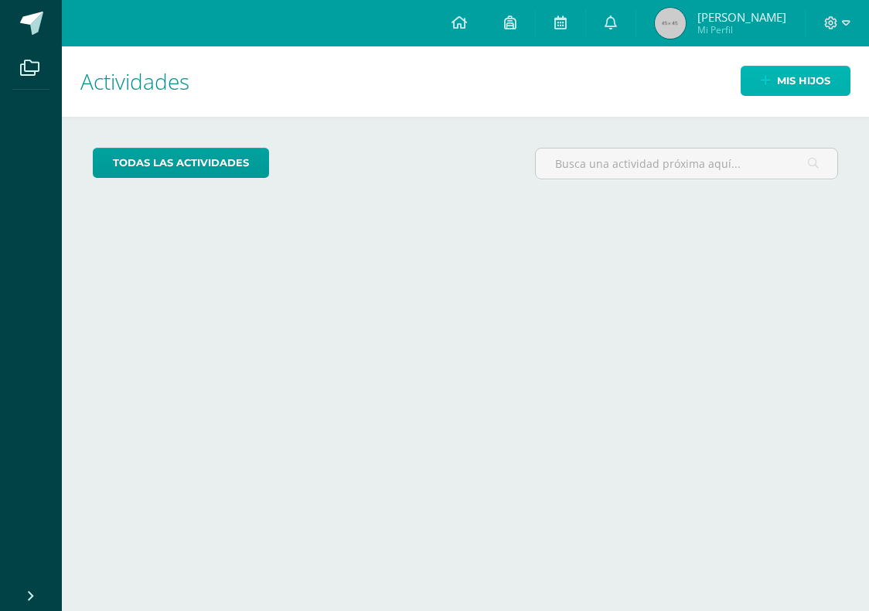
click at [767, 86] on icon at bounding box center [765, 80] width 10 height 13
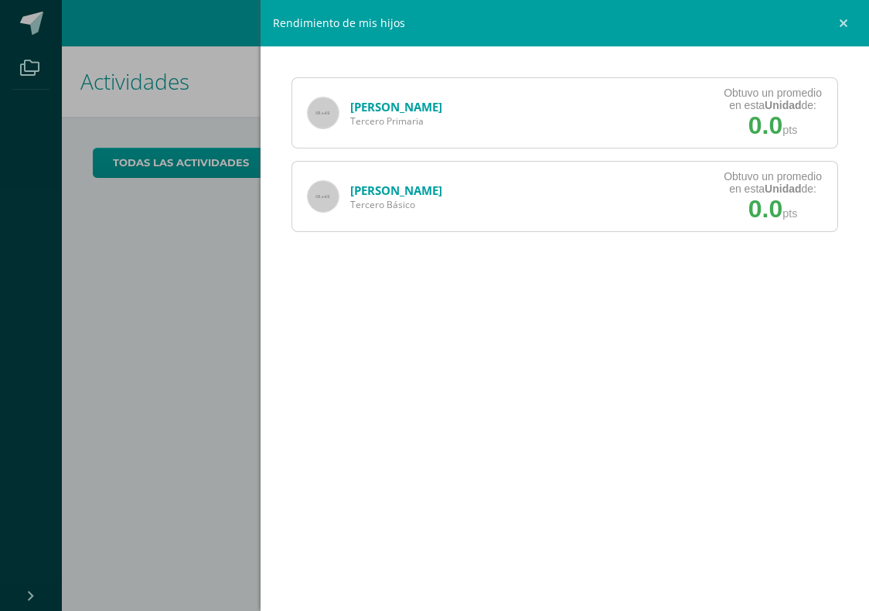
click at [600, 119] on div "Fátima Gonón Tercero Primaria Obtuvo un promedio en esta Unidad de: 0.0 pts" at bounding box center [564, 112] width 546 height 71
click at [323, 106] on img at bounding box center [323, 112] width 31 height 31
click at [324, 106] on img at bounding box center [323, 112] width 31 height 31
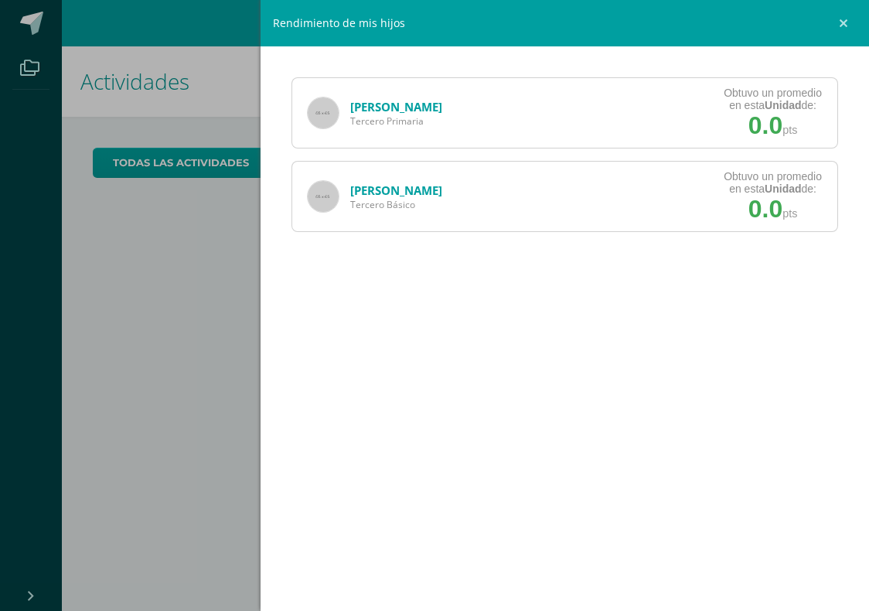
click at [324, 106] on img at bounding box center [323, 112] width 31 height 31
click at [317, 107] on img at bounding box center [323, 112] width 31 height 31
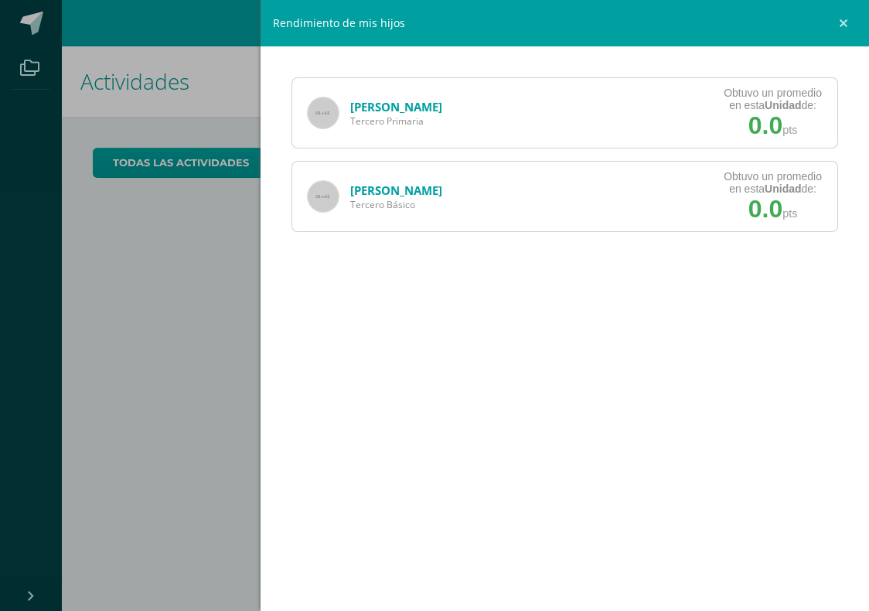
click at [317, 111] on img at bounding box center [323, 112] width 31 height 31
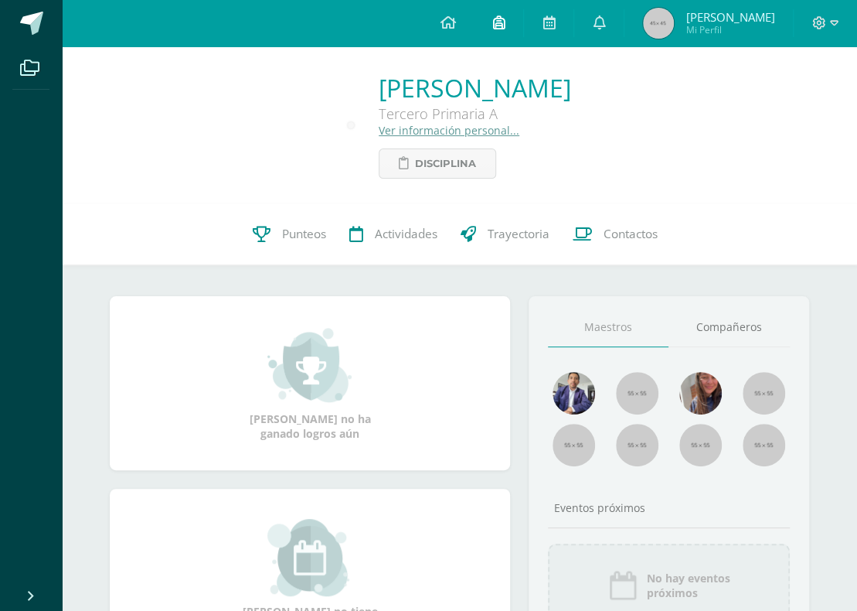
click at [505, 28] on icon at bounding box center [498, 22] width 12 height 14
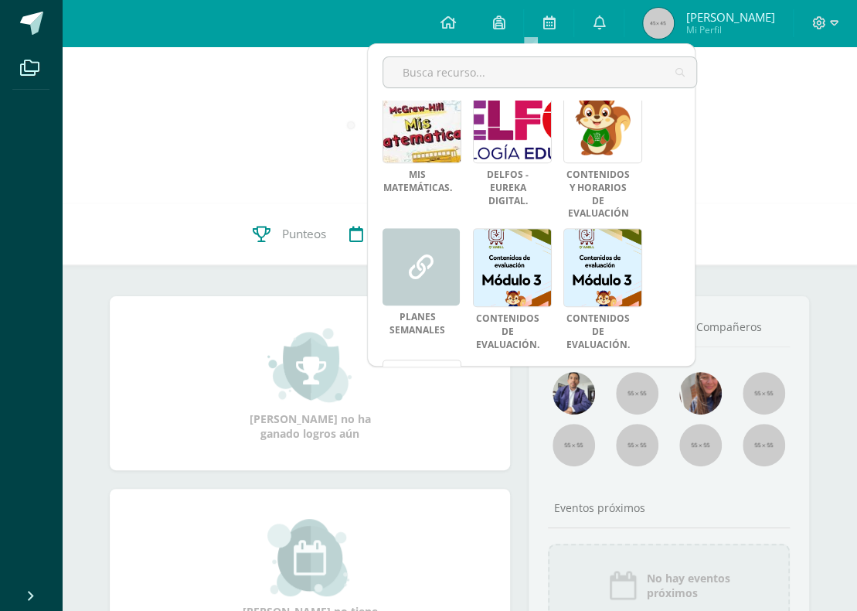
scroll to position [512, 0]
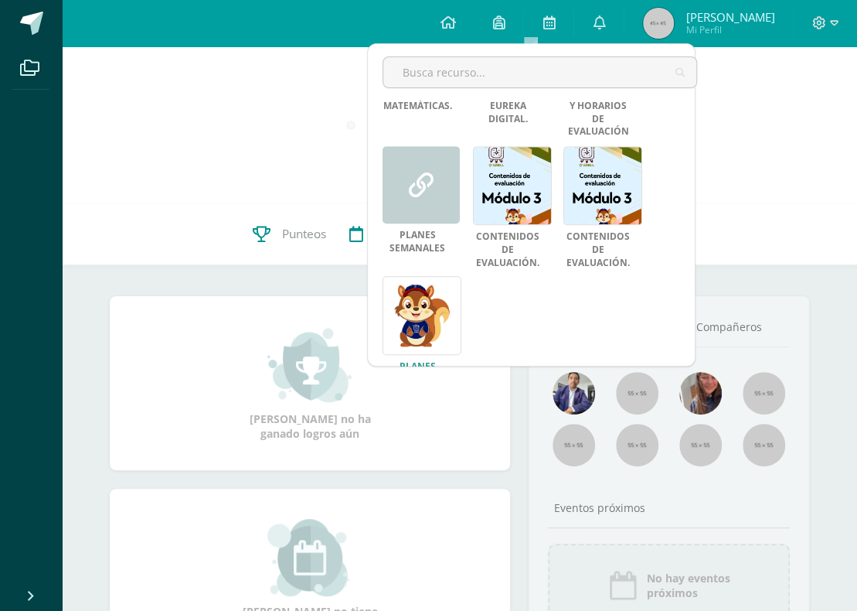
click at [396, 279] on link at bounding box center [422, 315] width 79 height 79
